Goal: Information Seeking & Learning: Learn about a topic

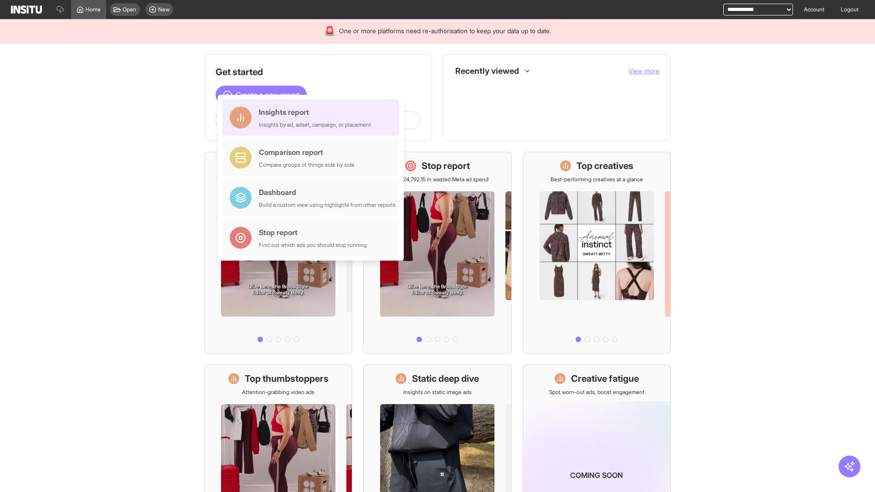
click at [313, 118] on div "Insights report Insights by ad, adset, campaign, or placement" at bounding box center [315, 118] width 112 height 22
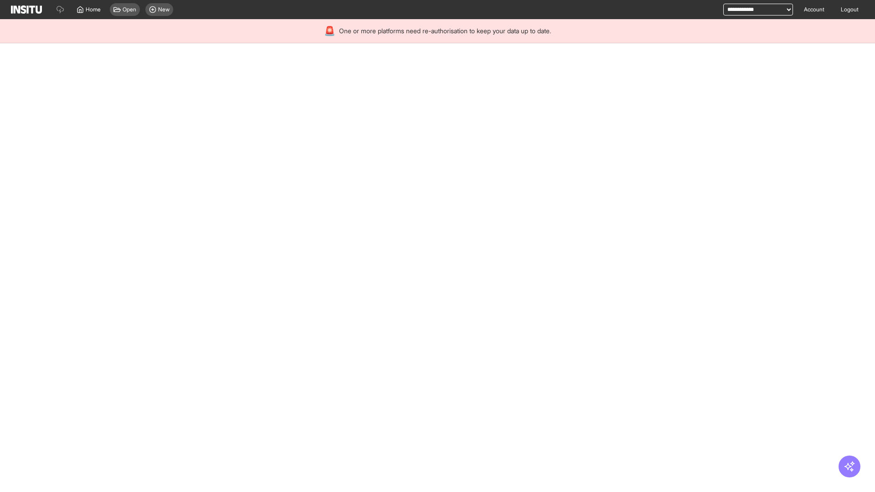
select select "**"
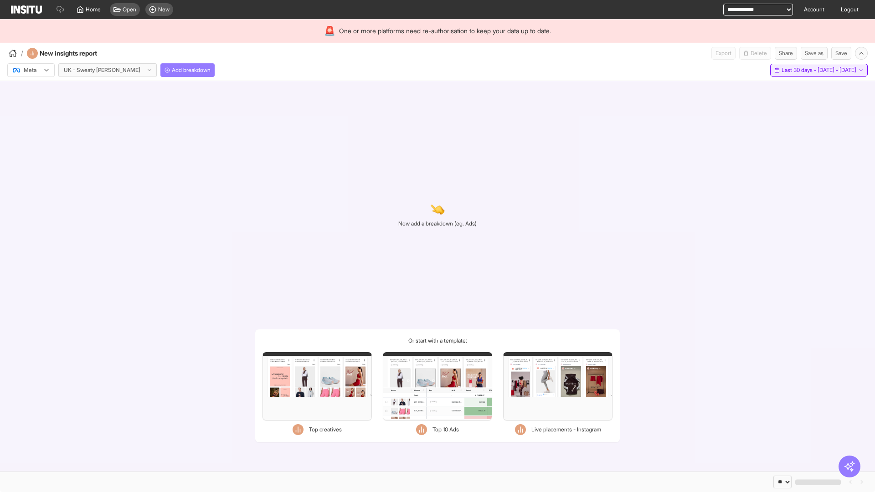
click at [799, 70] on span "Last 30 days - [DATE] - [DATE]" at bounding box center [819, 70] width 75 height 7
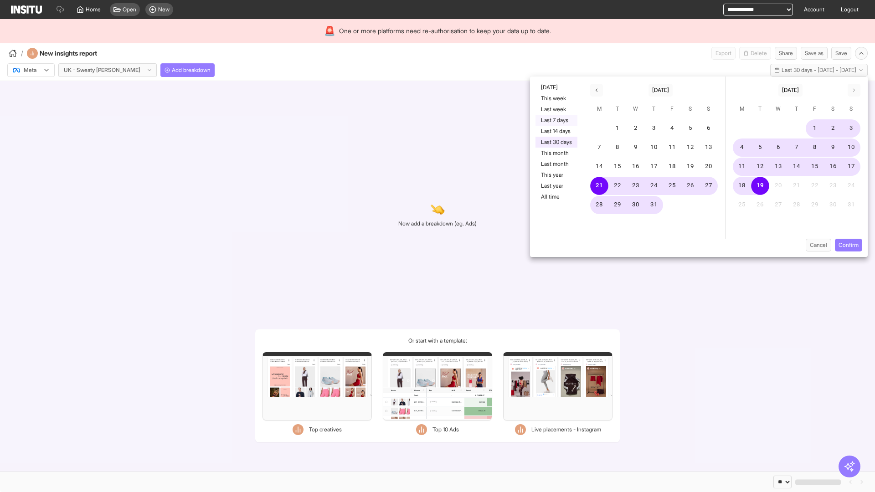
click at [556, 120] on button "Last 7 days" at bounding box center [557, 120] width 42 height 11
